Goal: Task Accomplishment & Management: Manage account settings

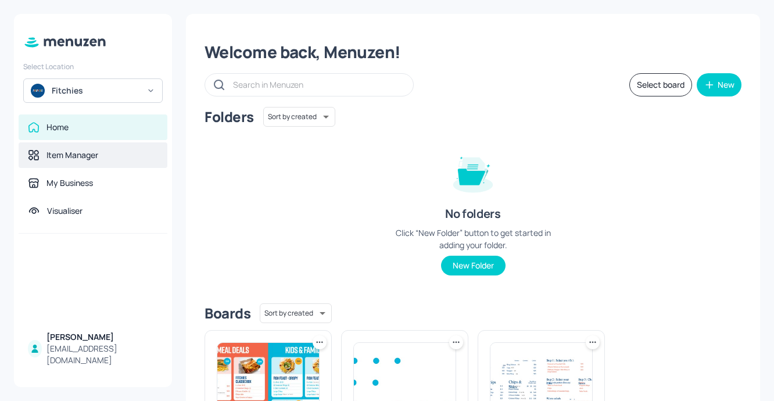
click at [77, 148] on div "Item Manager" at bounding box center [93, 155] width 149 height 26
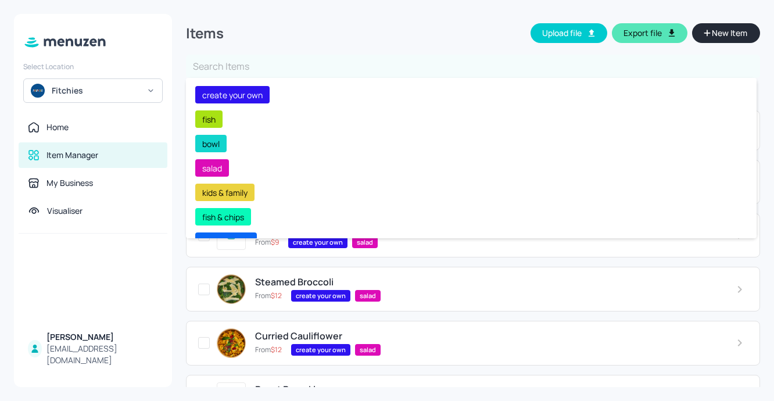
click at [288, 67] on input "text" at bounding box center [473, 66] width 574 height 23
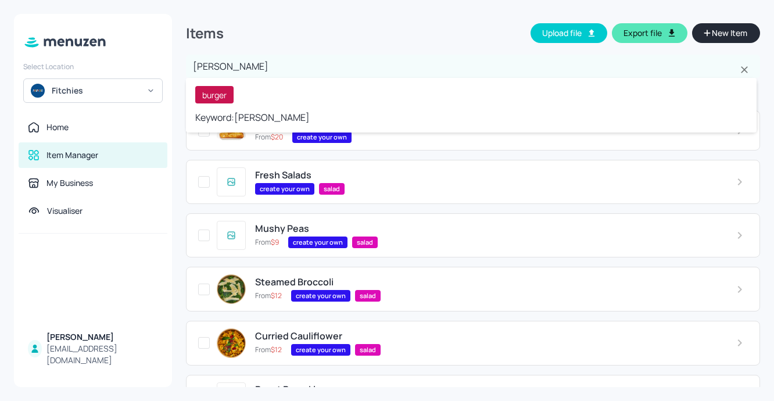
type input "burger"
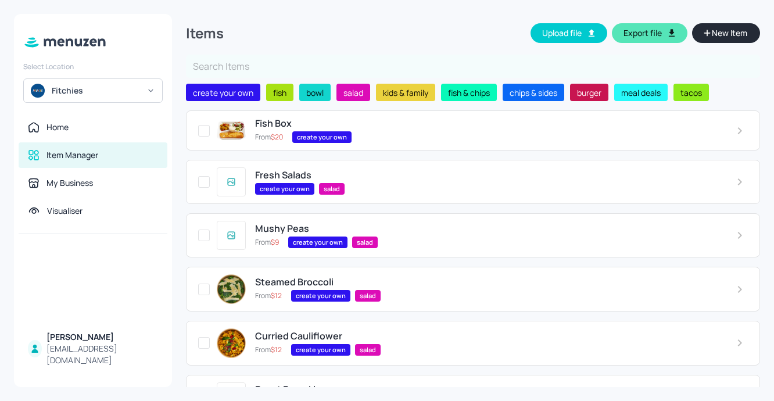
click at [260, 73] on input "text" at bounding box center [473, 66] width 574 height 23
click at [332, 64] on input "text" at bounding box center [473, 66] width 574 height 23
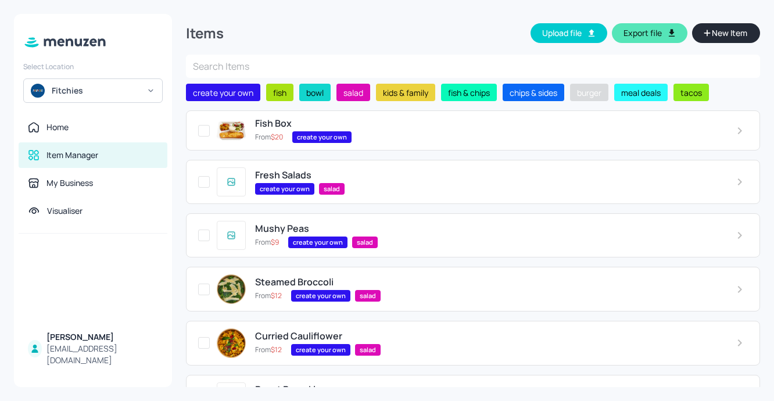
click at [599, 94] on span "burger" at bounding box center [589, 93] width 34 height 12
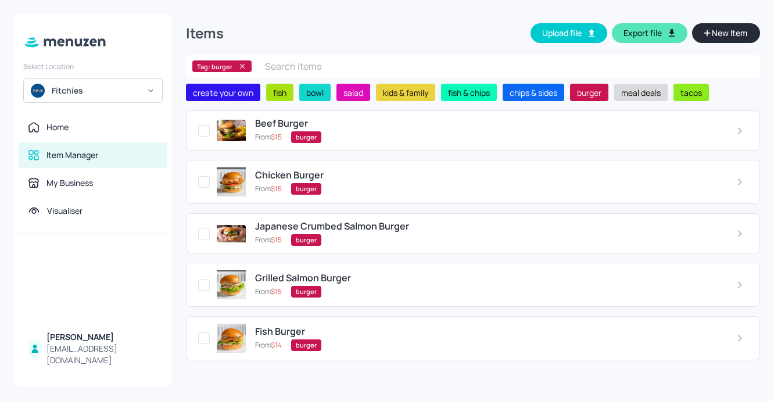
click at [649, 90] on span "meal deals" at bounding box center [640, 93] width 49 height 12
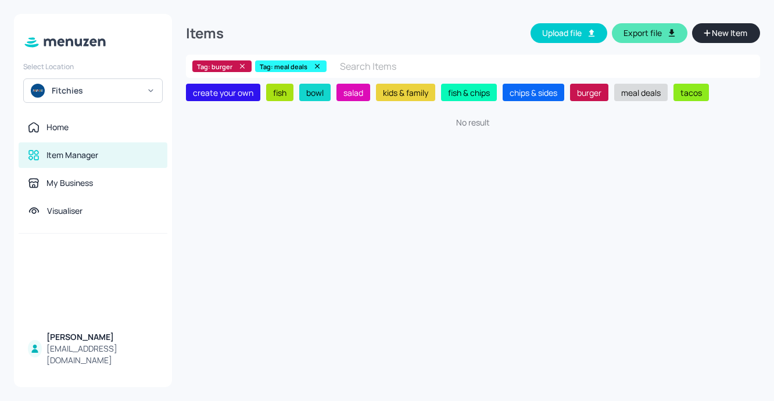
click at [641, 94] on span "meal deals" at bounding box center [640, 93] width 49 height 12
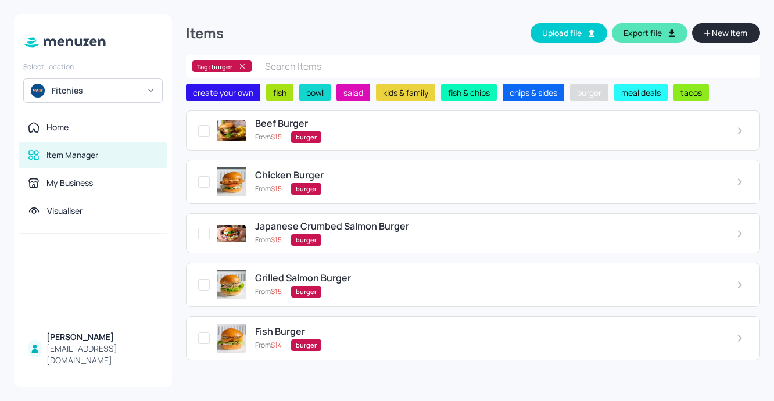
click at [597, 93] on span "burger" at bounding box center [589, 93] width 34 height 12
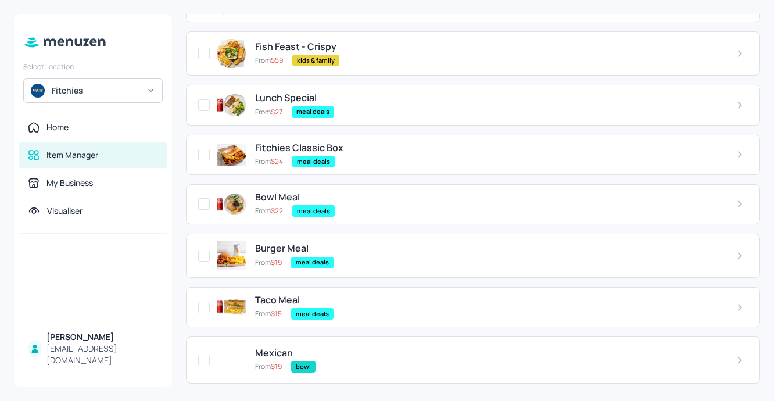
scroll to position [1115, 0]
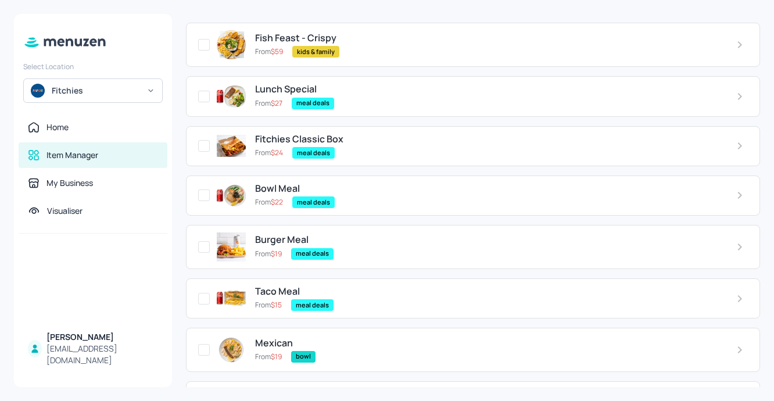
click at [276, 239] on span "Burger Meal" at bounding box center [281, 239] width 53 height 11
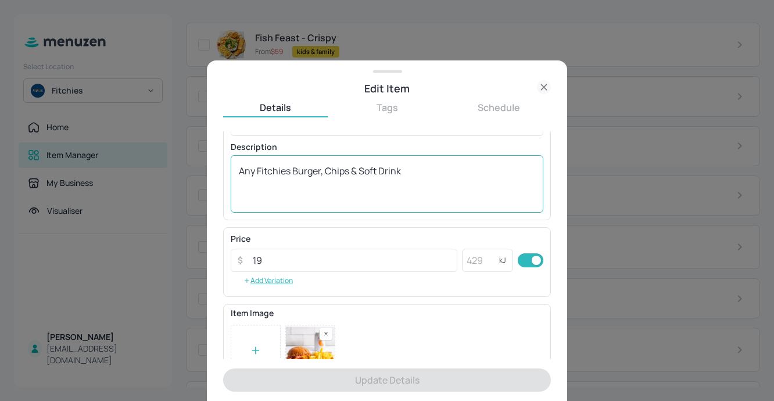
scroll to position [136, 0]
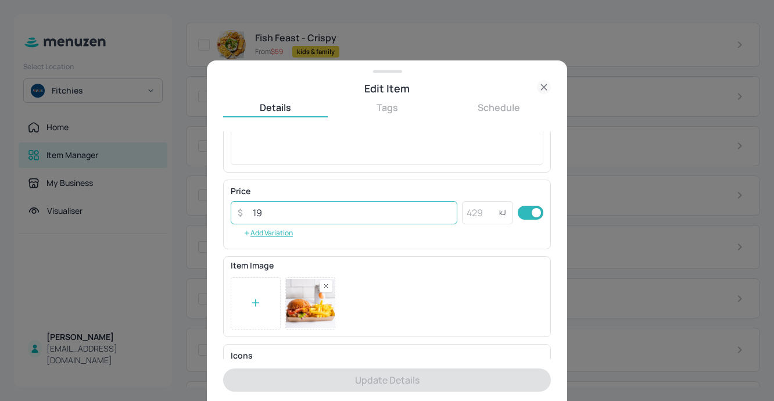
click at [291, 217] on input "19" at bounding box center [351, 212] width 211 height 23
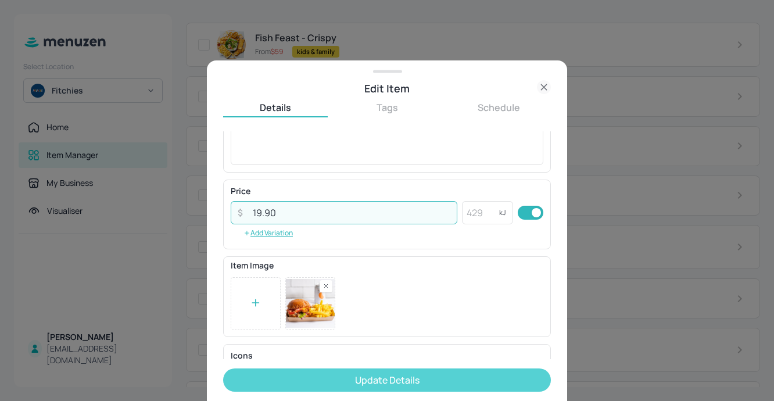
type input "19.90"
click at [418, 385] on button "Update Details" at bounding box center [387, 379] width 328 height 23
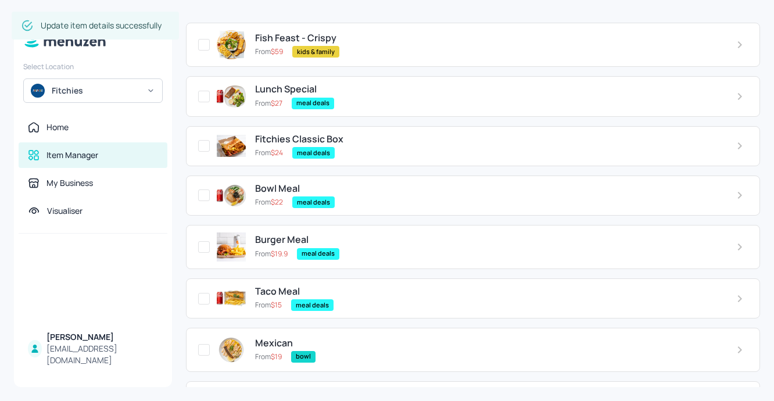
click at [268, 188] on span "Bowl Meal" at bounding box center [277, 188] width 45 height 11
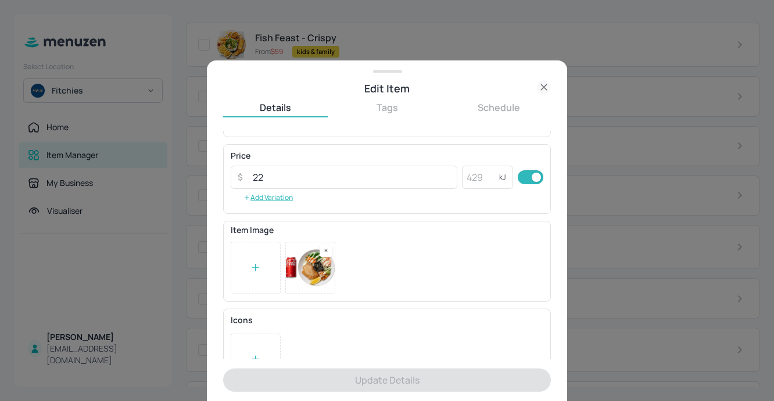
scroll to position [178, 0]
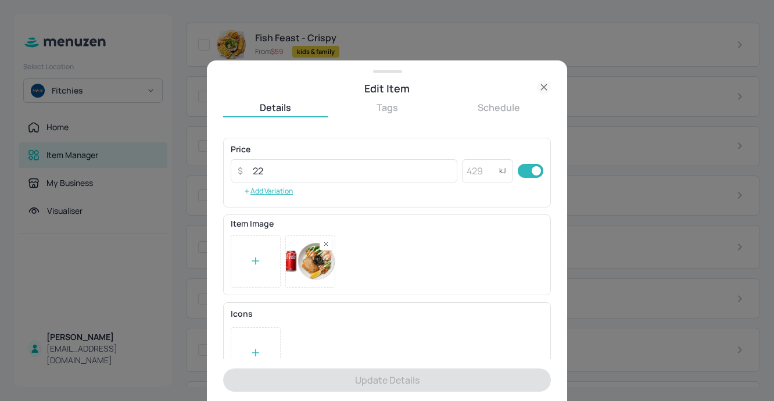
click at [542, 86] on icon at bounding box center [544, 87] width 14 height 14
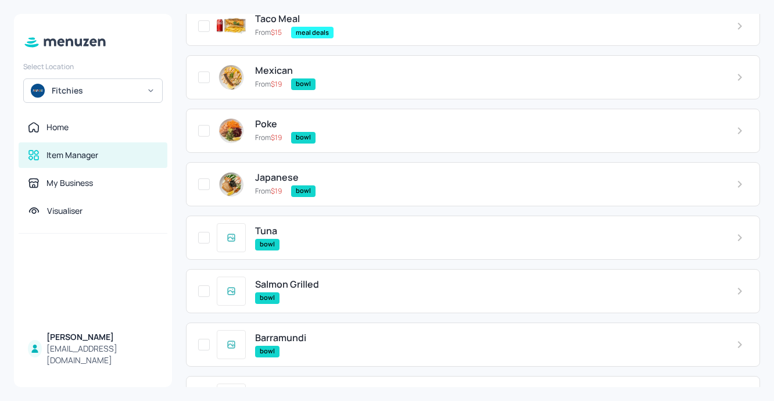
scroll to position [1284, 0]
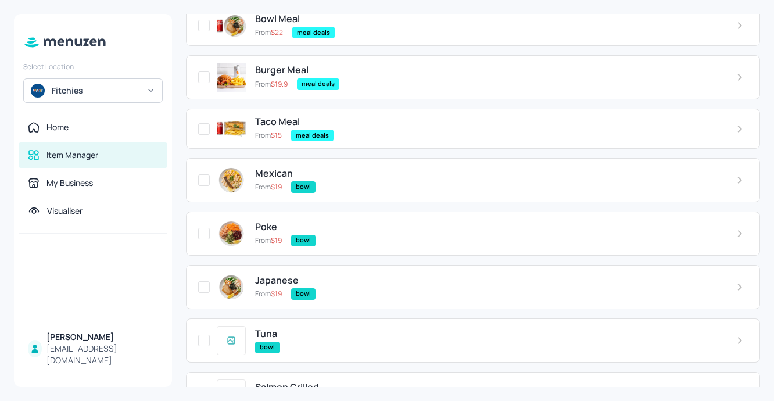
click at [272, 172] on span "Mexican" at bounding box center [274, 173] width 38 height 11
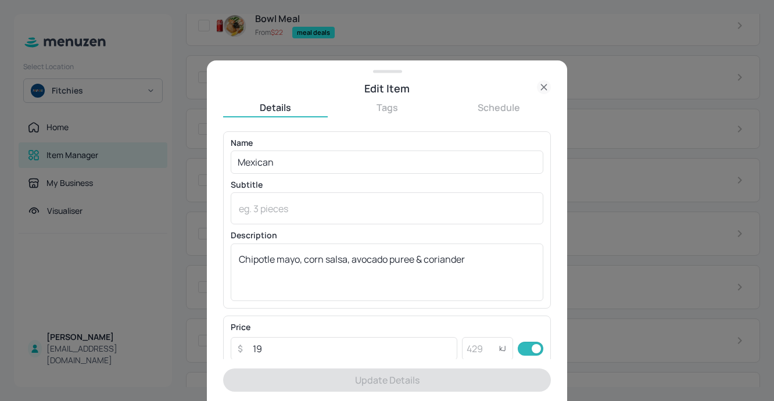
scroll to position [41, 0]
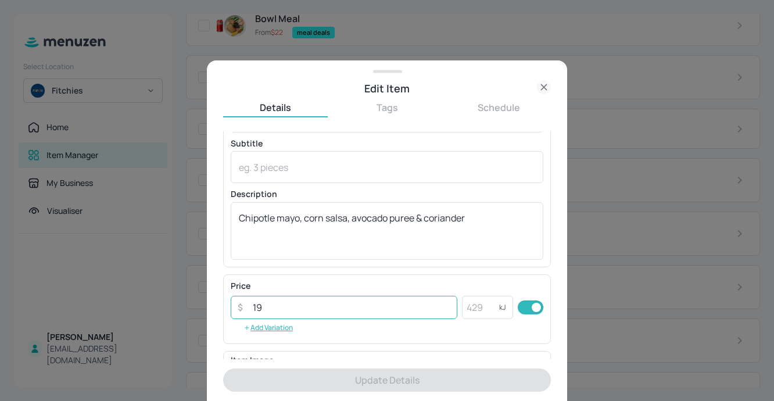
click at [287, 312] on input "19" at bounding box center [351, 307] width 211 height 23
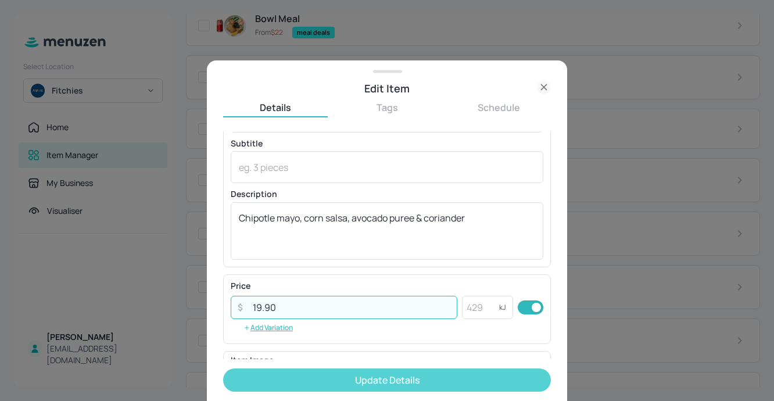
type input "19.90"
click at [425, 383] on button "Update Details" at bounding box center [387, 379] width 328 height 23
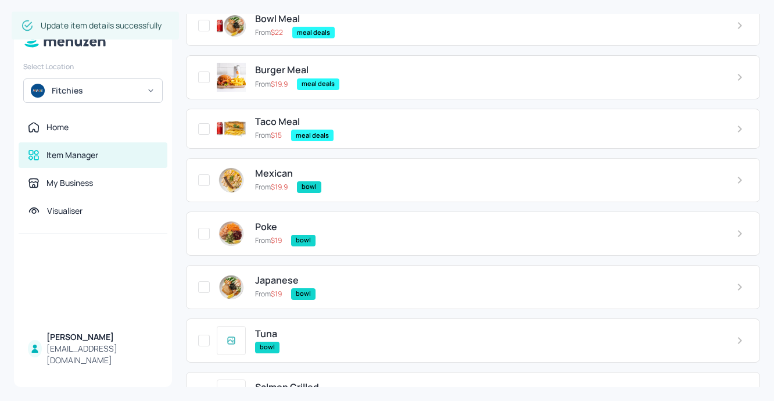
click at [266, 228] on span "Poke" at bounding box center [266, 226] width 22 height 11
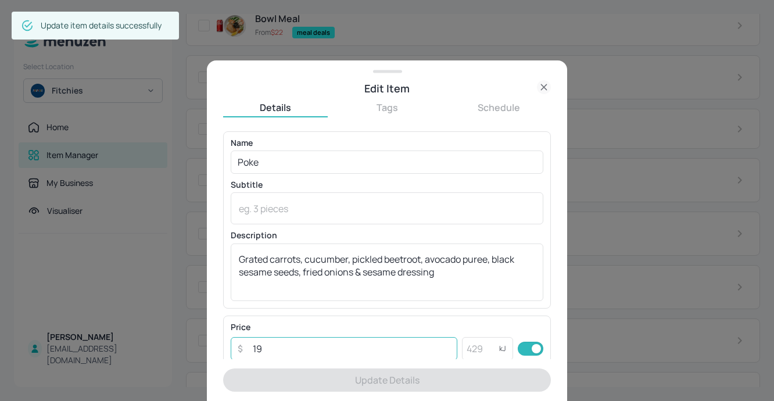
click at [313, 346] on input "19" at bounding box center [351, 348] width 211 height 23
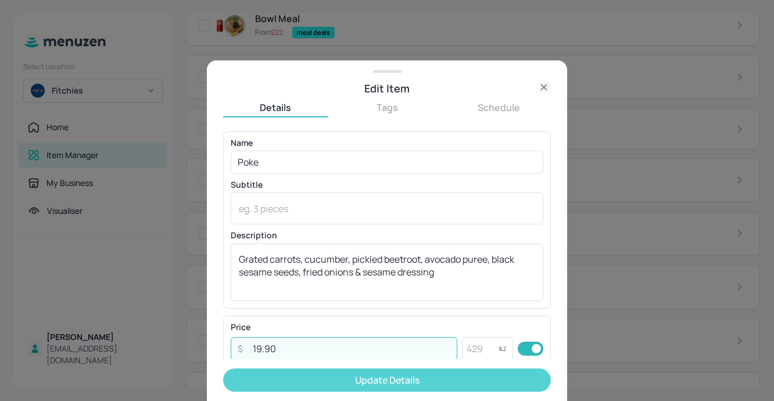
type input "19.90"
click at [398, 380] on button "Update Details" at bounding box center [387, 379] width 328 height 23
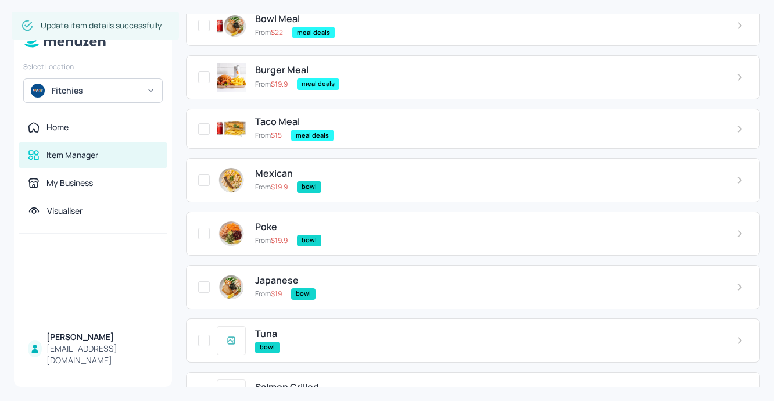
click at [272, 275] on span "Japanese" at bounding box center [277, 280] width 44 height 11
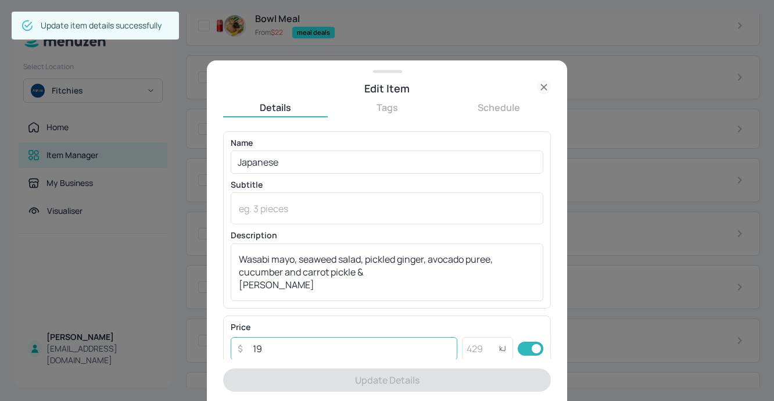
click at [279, 349] on input "19" at bounding box center [351, 348] width 211 height 23
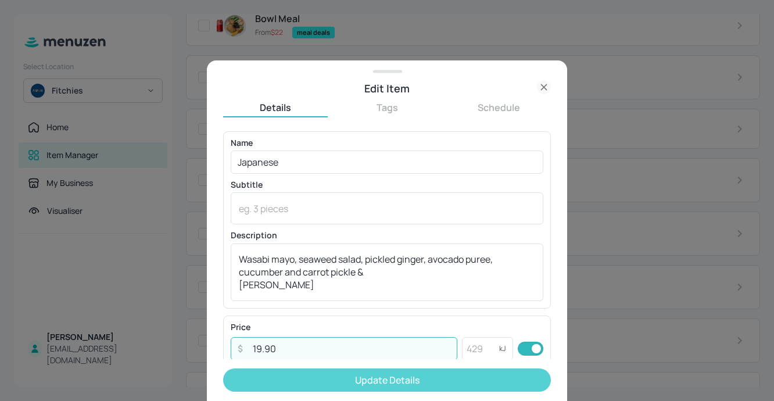
type input "19.90"
click at [347, 377] on button "Update Details" at bounding box center [387, 379] width 328 height 23
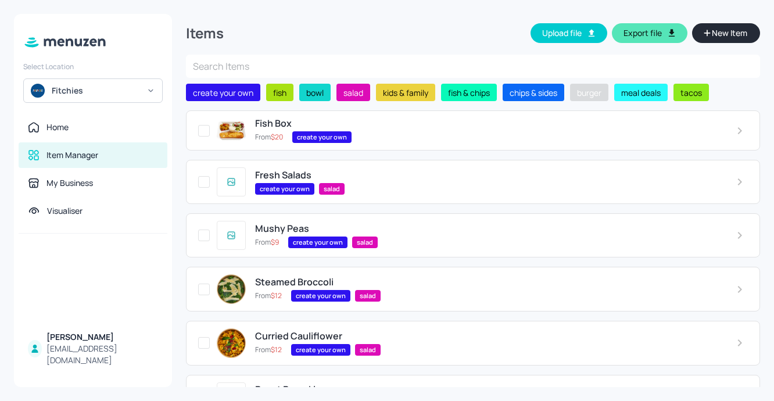
scroll to position [0, 0]
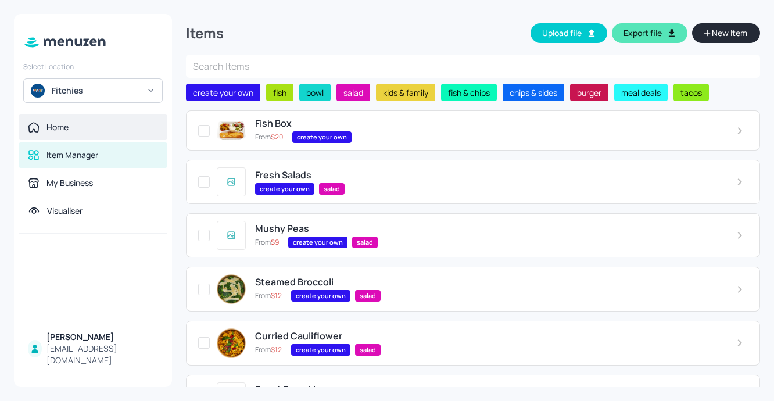
click at [36, 124] on icon at bounding box center [33, 128] width 10 height 10
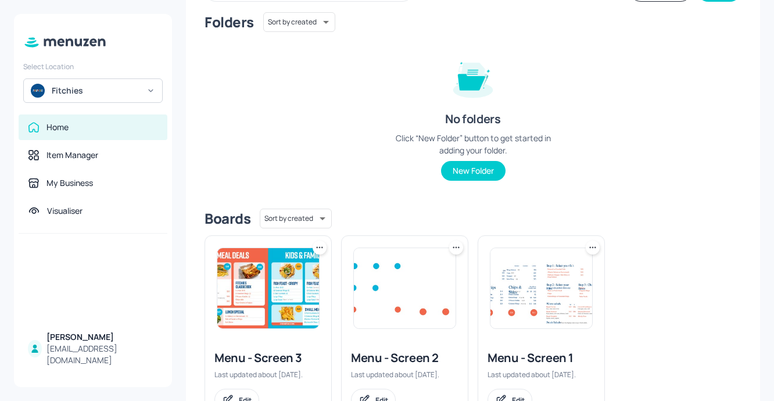
scroll to position [96, 0]
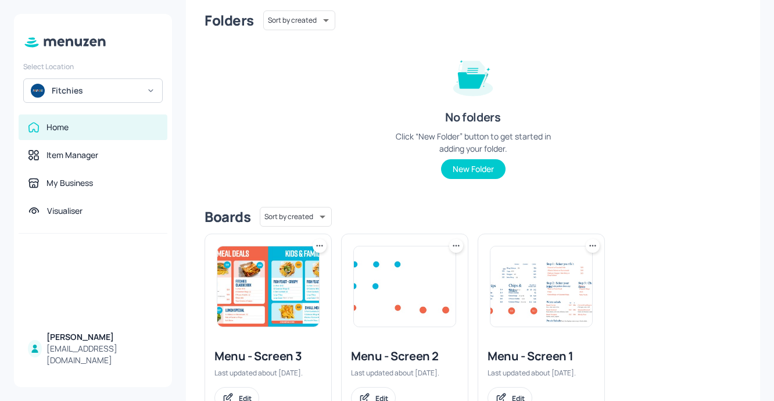
click at [574, 298] on img at bounding box center [541, 286] width 102 height 80
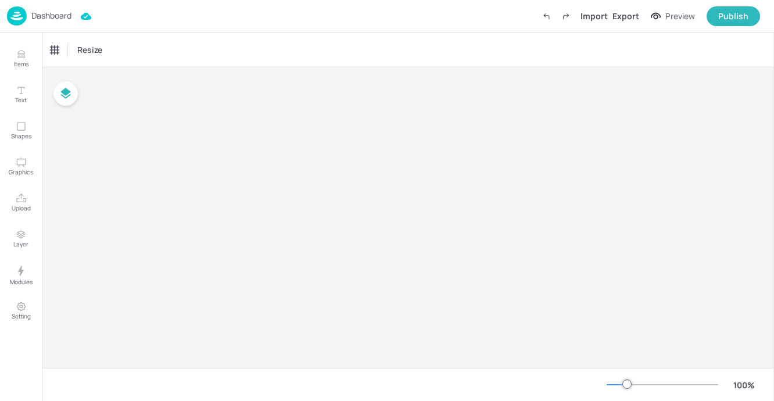
type input "$AUD - [GEOGRAPHIC_DATA]"
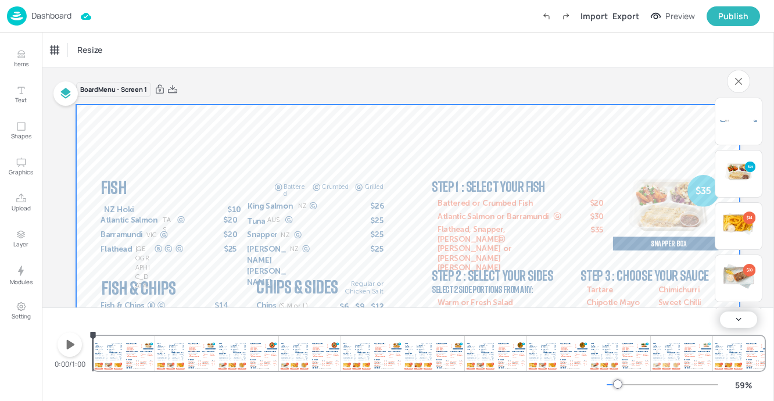
scroll to position [94, 0]
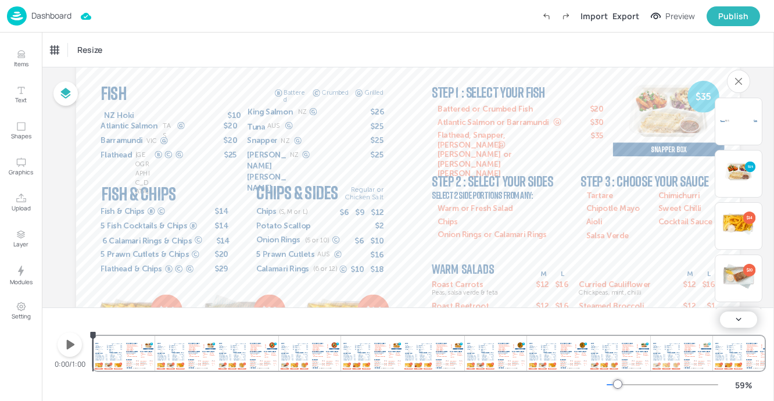
click at [18, 19] on img at bounding box center [17, 15] width 20 height 19
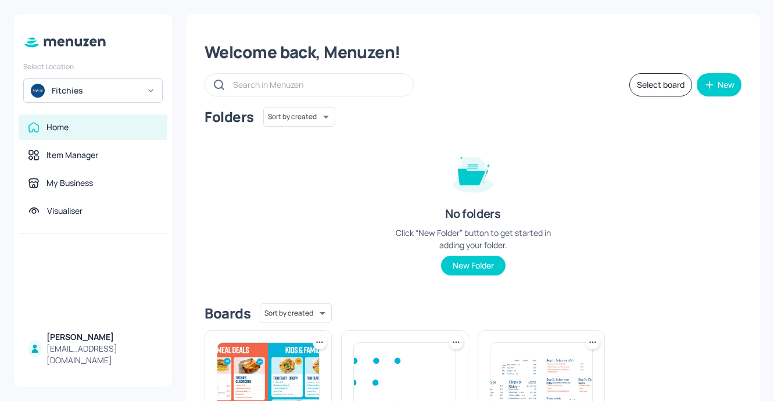
click at [412, 371] on img at bounding box center [405, 383] width 102 height 80
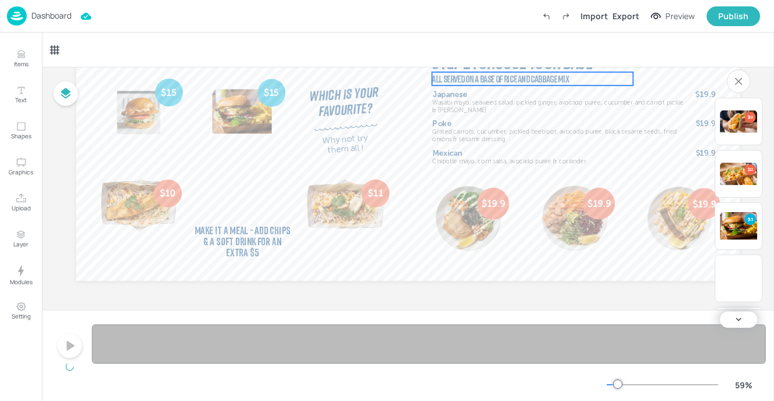
scroll to position [197, 0]
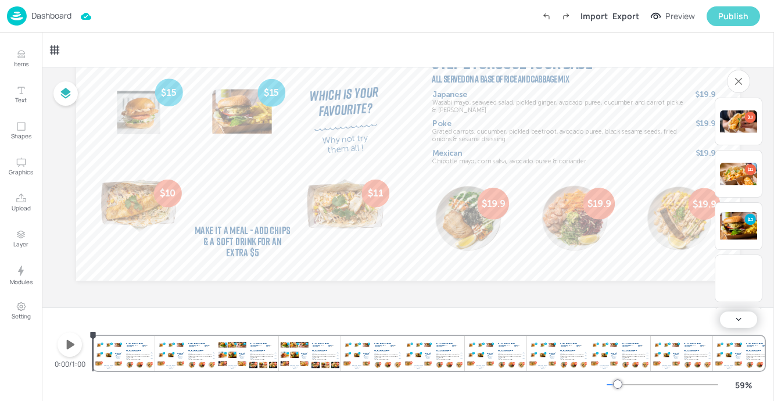
click at [721, 23] on button "Publish" at bounding box center [732, 16] width 53 height 20
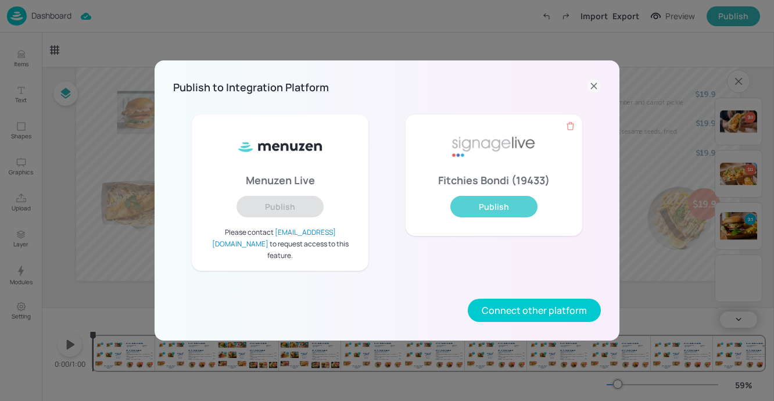
click at [475, 211] on button "Publish" at bounding box center [493, 206] width 87 height 21
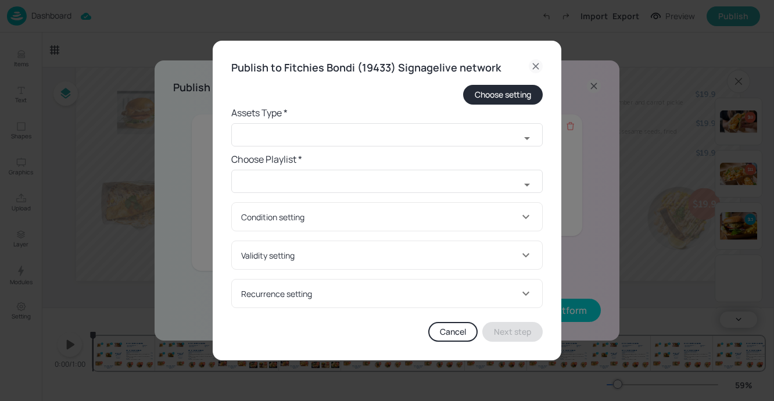
type input "All Players"
click at [439, 148] on form "Choose setting Assets Type * ​ Choose Playlist * ​ Condition setting The asset …" at bounding box center [386, 196] width 311 height 223
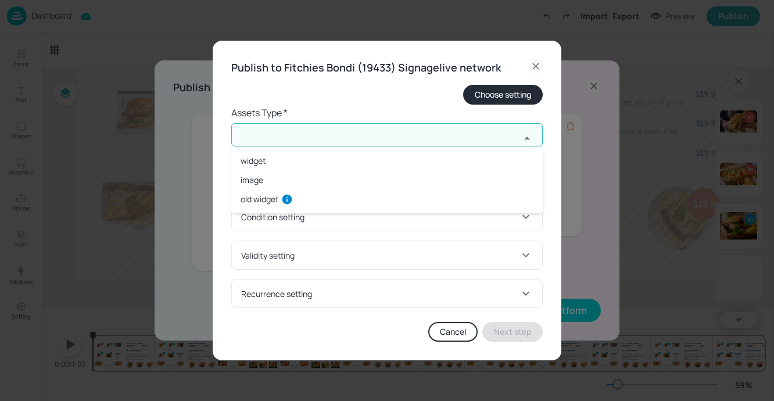
click at [440, 136] on input "text" at bounding box center [375, 134] width 289 height 23
click at [459, 132] on input "text" at bounding box center [375, 134] width 289 height 23
click at [530, 138] on icon "Open" at bounding box center [527, 138] width 14 height 14
click at [477, 164] on li "widget" at bounding box center [386, 160] width 311 height 19
type input "widget"
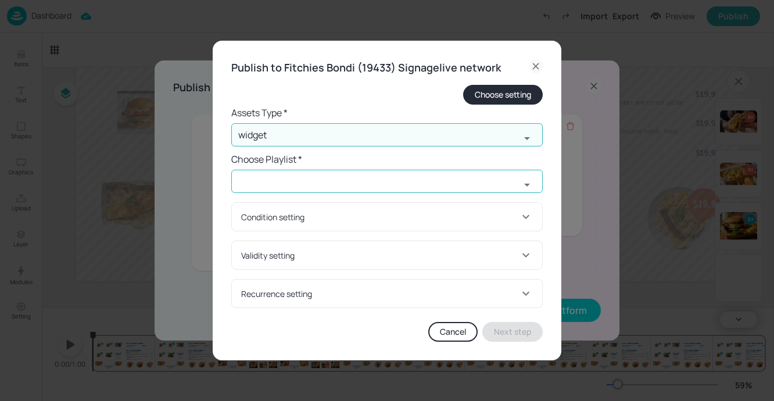
click at [530, 177] on button "Open" at bounding box center [526, 184] width 23 height 23
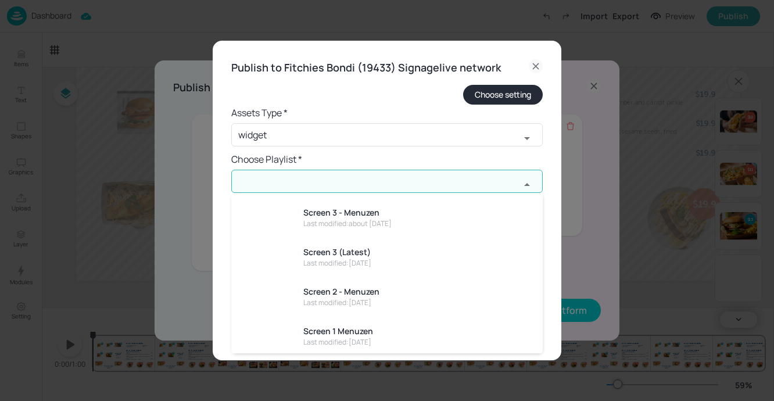
click at [527, 185] on icon "Close" at bounding box center [527, 184] width 6 height 3
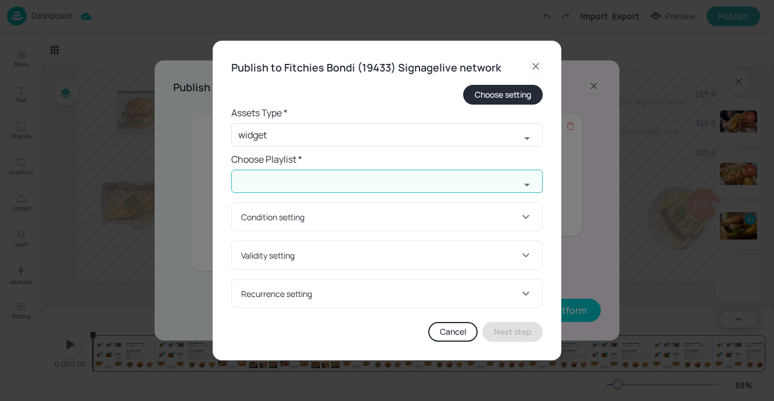
click at [497, 182] on input "text" at bounding box center [375, 181] width 289 height 23
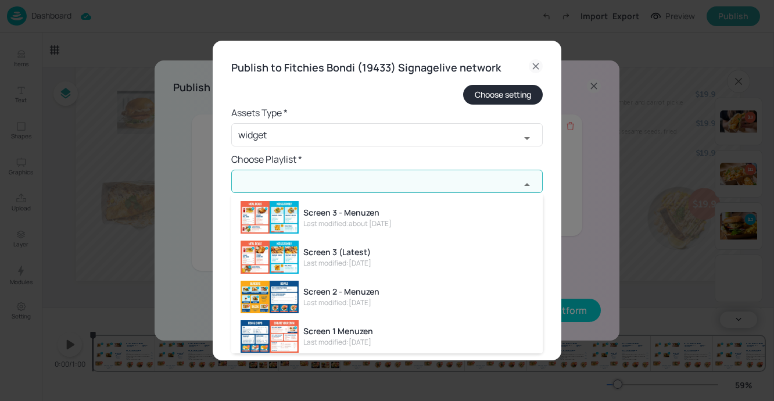
click at [379, 307] on div "Last modified: [DATE]" at bounding box center [341, 302] width 76 height 10
type input "Screen 2 - Menuzen"
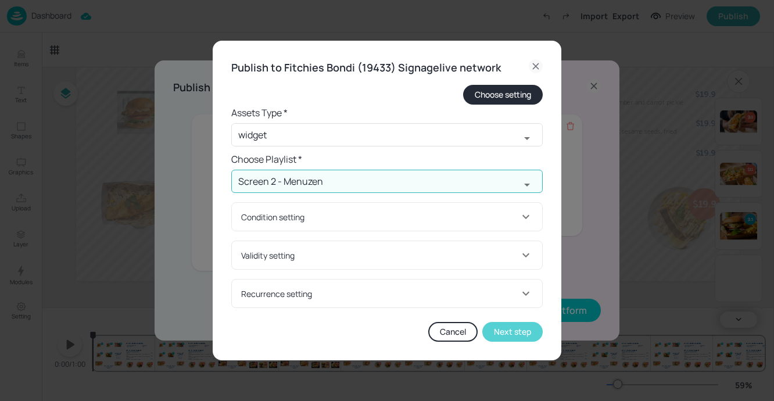
click at [507, 335] on button "Next step" at bounding box center [512, 332] width 60 height 20
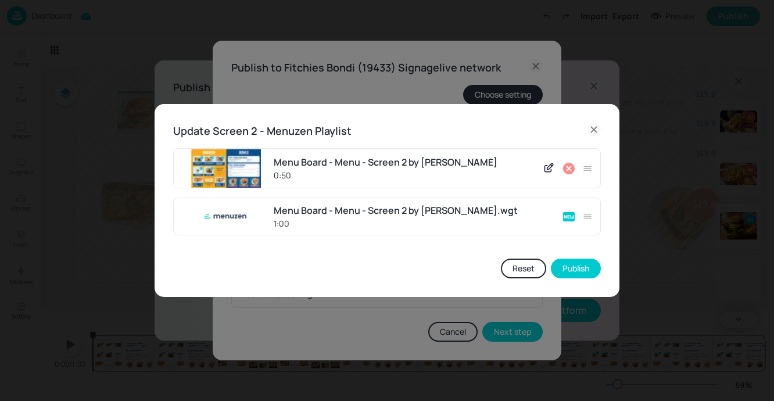
click at [597, 130] on icon at bounding box center [594, 130] width 14 height 14
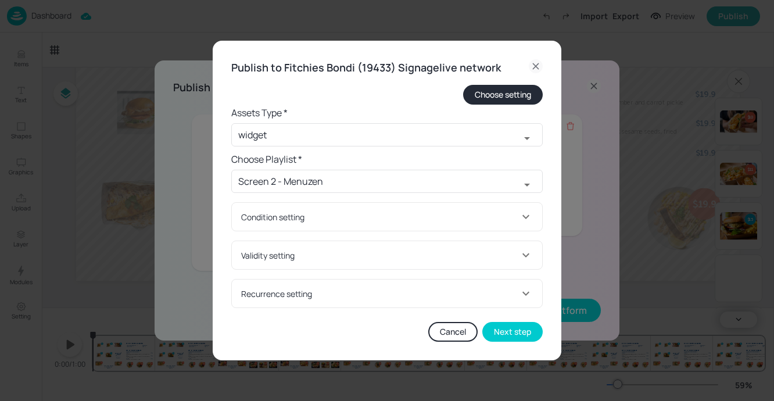
click at [534, 71] on icon at bounding box center [536, 66] width 14 height 14
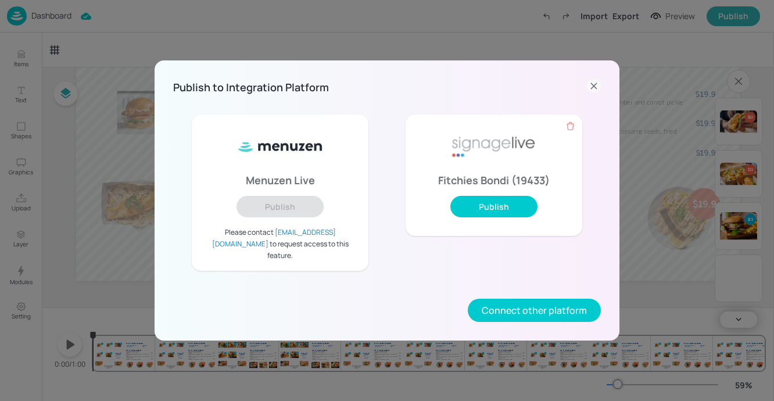
click at [535, 66] on div "Publish to Integration Platform Menuzen Live Publish Please contact [EMAIL_ADDR…" at bounding box center [387, 200] width 774 height 401
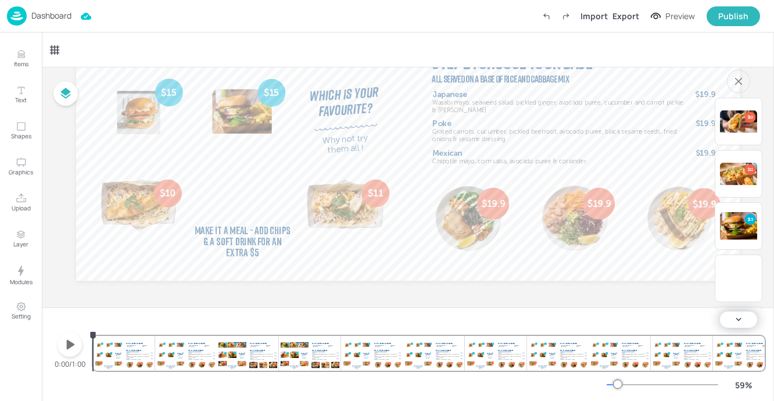
scroll to position [0, 0]
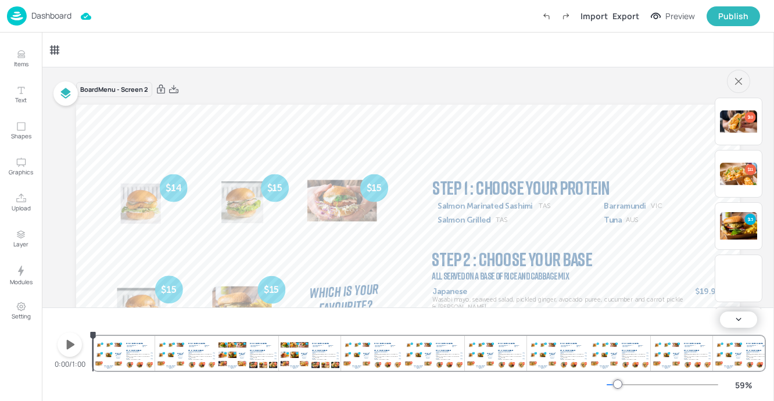
click at [744, 75] on button "button" at bounding box center [738, 81] width 33 height 33
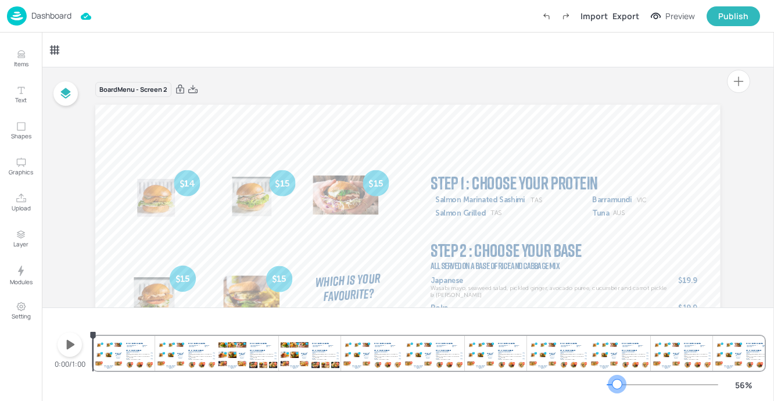
click at [617, 386] on div at bounding box center [616, 383] width 9 height 9
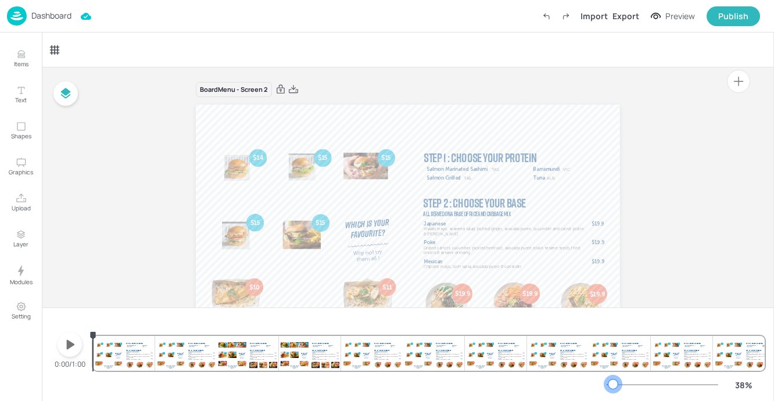
click at [613, 388] on div at bounding box center [612, 383] width 9 height 9
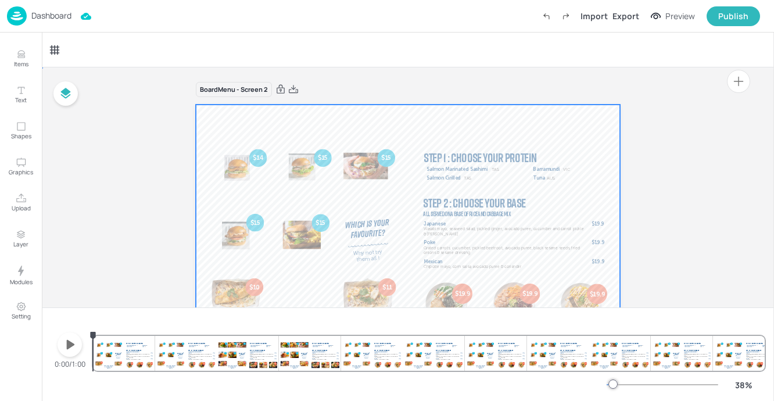
click at [252, 168] on div at bounding box center [238, 166] width 64 height 38
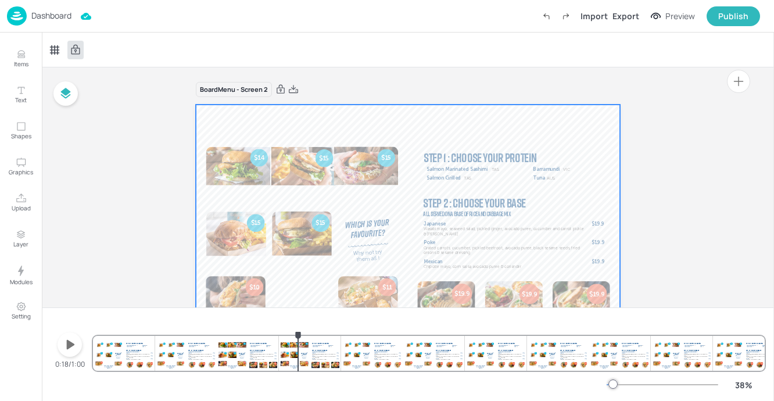
click at [298, 360] on div "Burgers Bowls Tacos Make it a Meal - Add Chips & a Soft Drink for an extra $5 F…" at bounding box center [428, 343] width 671 height 56
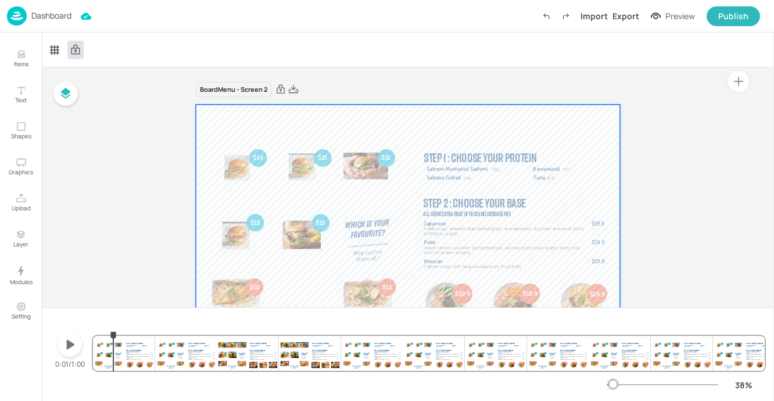
drag, startPoint x: 294, startPoint y: 358, endPoint x: 112, endPoint y: 368, distance: 182.7
click at [112, 368] on div "Burgers Bowls Tacos Make it a Meal - Add Chips & a Soft Drink for an extra $5 F…" at bounding box center [428, 353] width 671 height 35
drag, startPoint x: 112, startPoint y: 368, endPoint x: 98, endPoint y: 368, distance: 13.9
click at [98, 368] on div "Burgers Bowls Tacos Make it a Meal - Add Chips & a Soft Drink for an extra $5 F…" at bounding box center [428, 343] width 671 height 56
drag, startPoint x: 114, startPoint y: 340, endPoint x: 100, endPoint y: 340, distance: 13.9
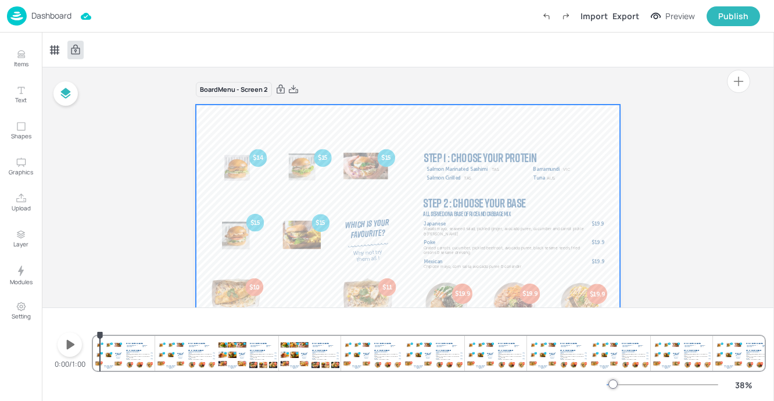
click at [100, 340] on div "Burgers Bowls Tacos Make it a Meal - Add Chips & a Soft Drink for an extra $5 F…" at bounding box center [428, 343] width 671 height 56
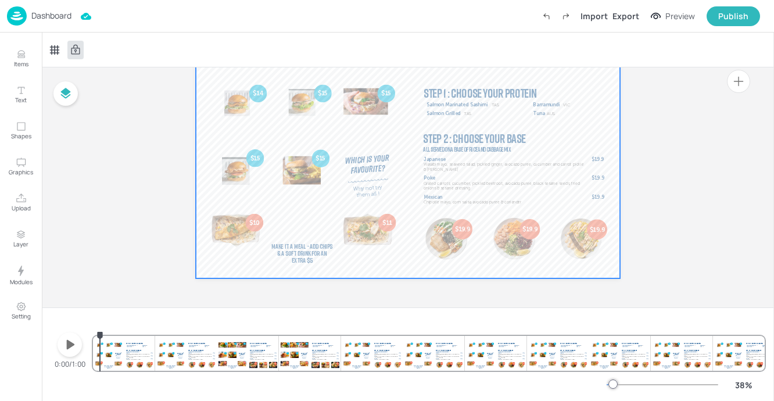
click at [46, 19] on p "Dashboard" at bounding box center [51, 16] width 40 height 8
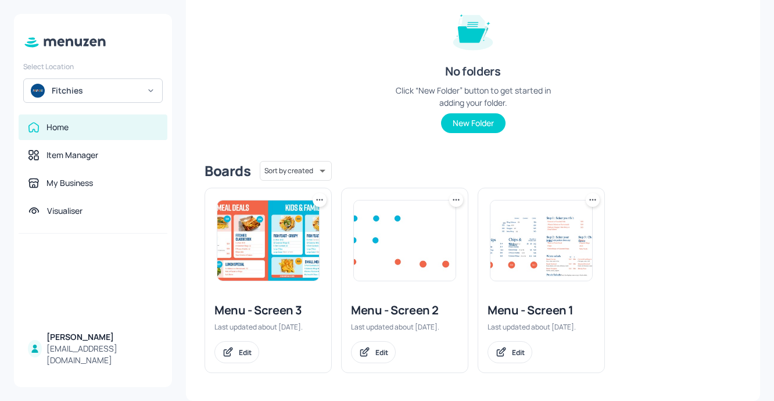
scroll to position [152, 0]
click at [563, 229] on img at bounding box center [541, 240] width 102 height 80
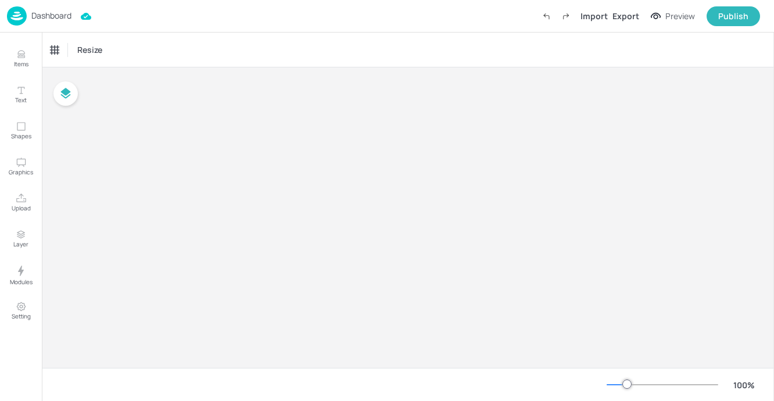
type input "$AUD - [GEOGRAPHIC_DATA]"
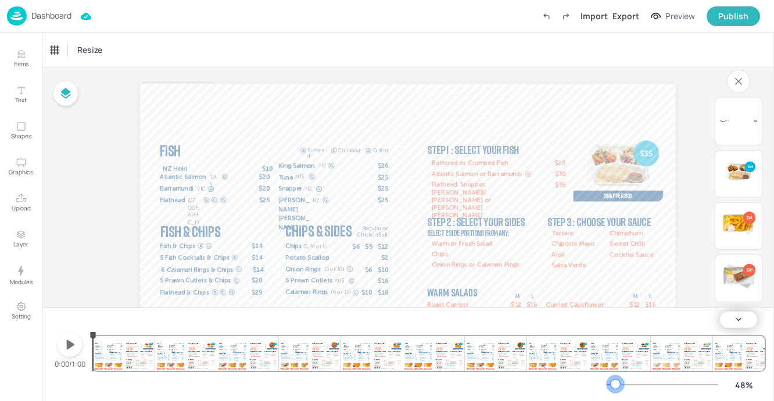
drag, startPoint x: 620, startPoint y: 386, endPoint x: 611, endPoint y: 386, distance: 8.7
click at [615, 386] on div at bounding box center [614, 383] width 9 height 9
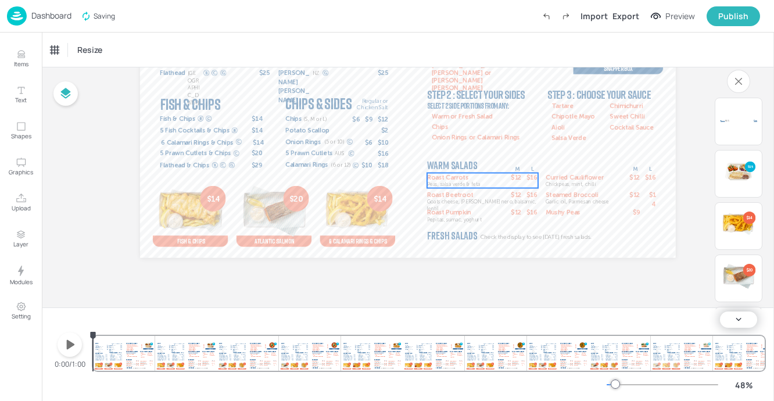
scroll to position [127, 0]
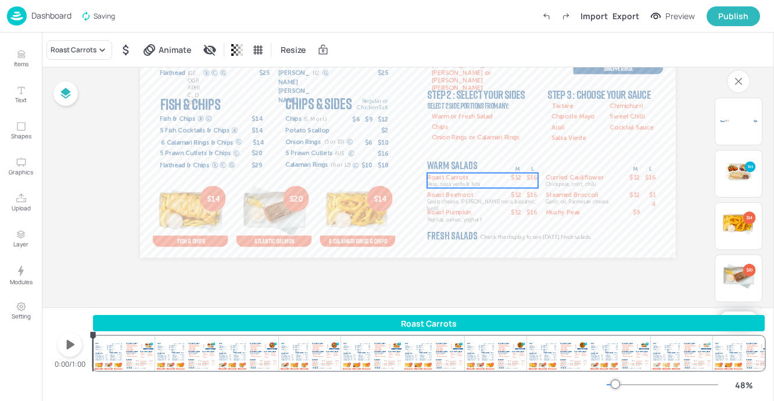
click at [530, 178] on span "$16" at bounding box center [531, 177] width 11 height 8
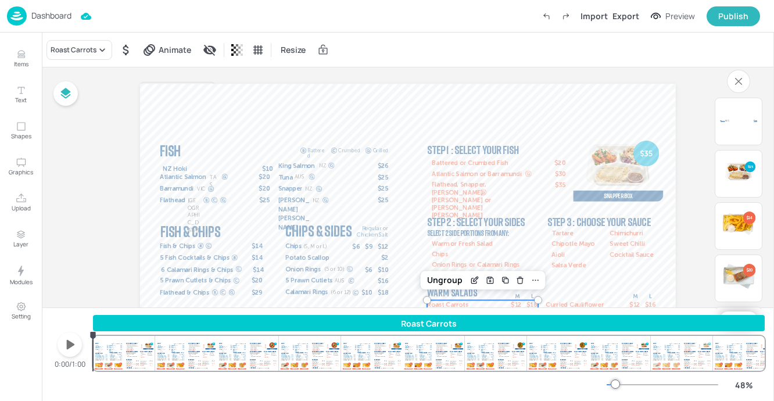
scroll to position [0, 0]
